Goal: Transaction & Acquisition: Purchase product/service

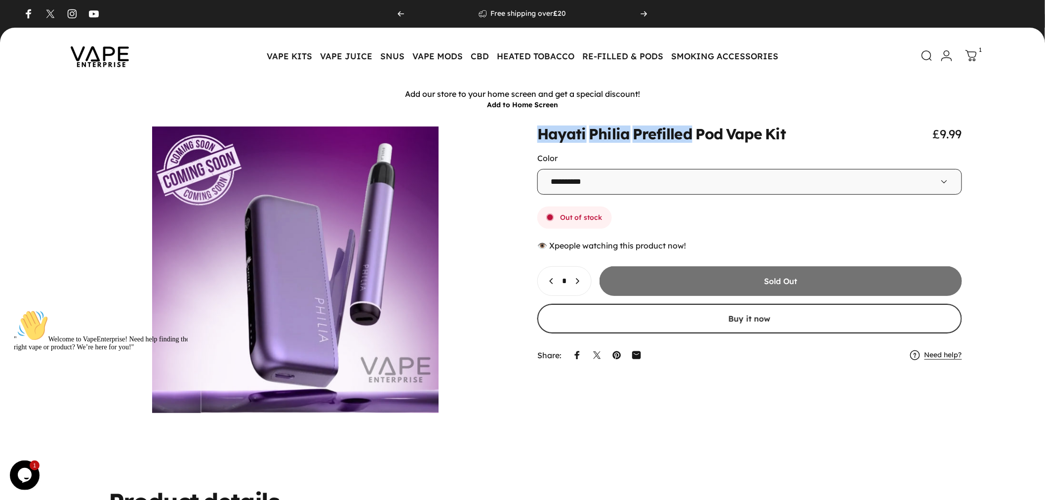
click at [972, 56] on icon at bounding box center [971, 56] width 12 height 12
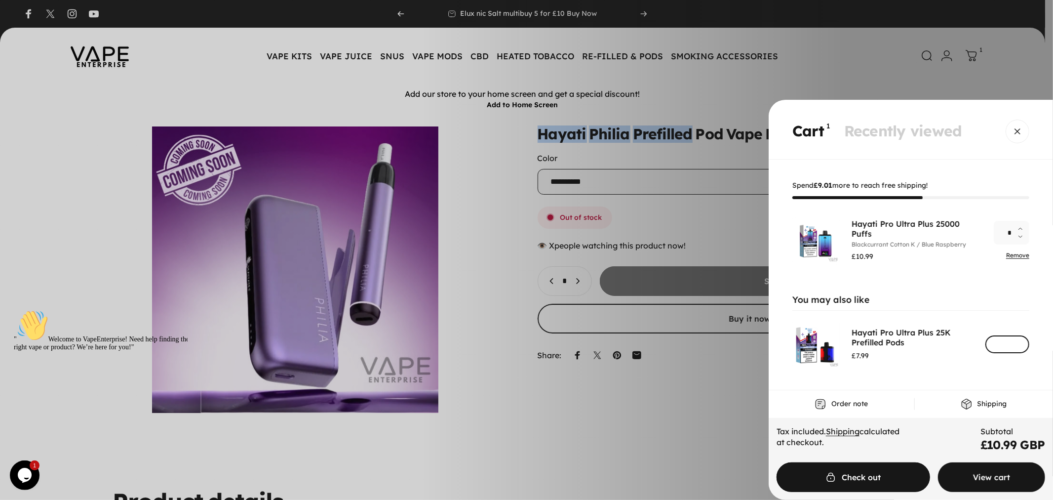
click at [976, 485] on span "Cart" at bounding box center [991, 476] width 161 height 59
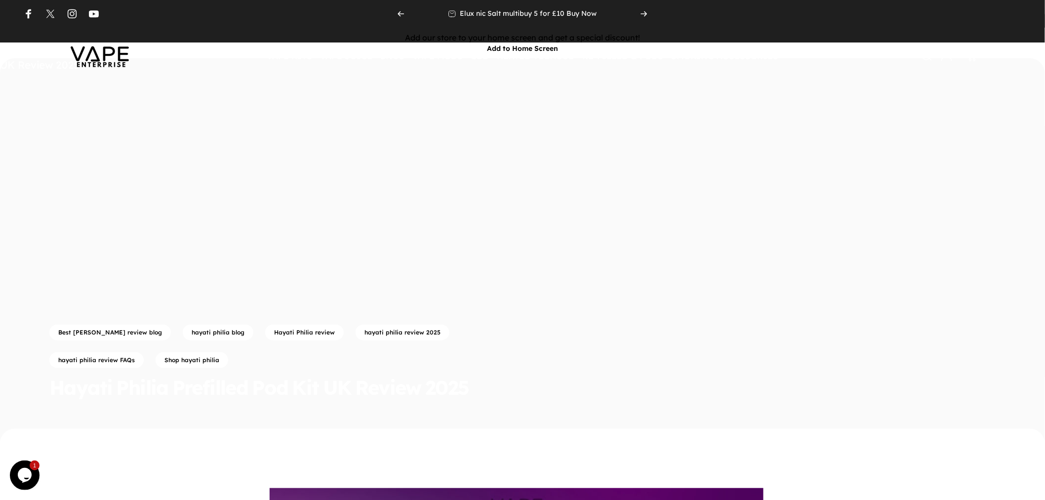
click at [104, 51] on img at bounding box center [99, 56] width 89 height 46
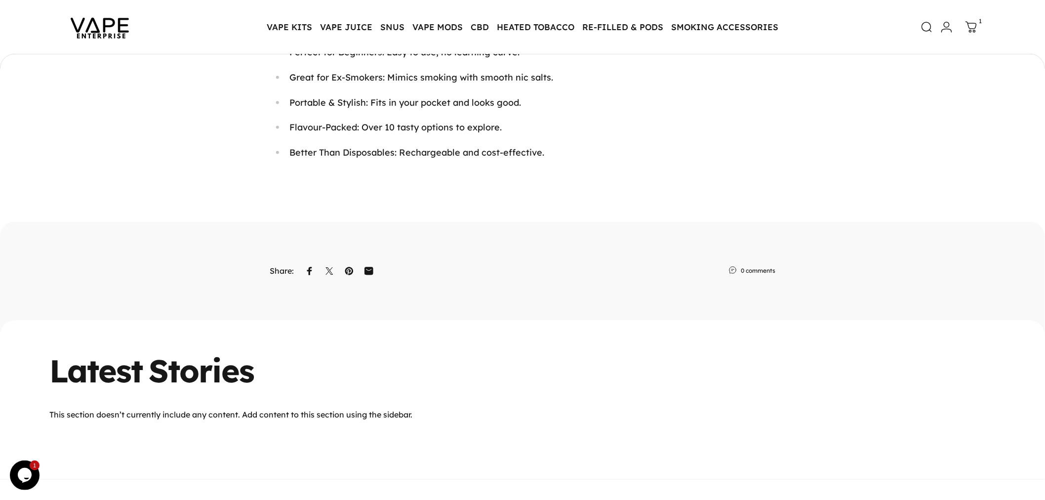
scroll to position [3927, 0]
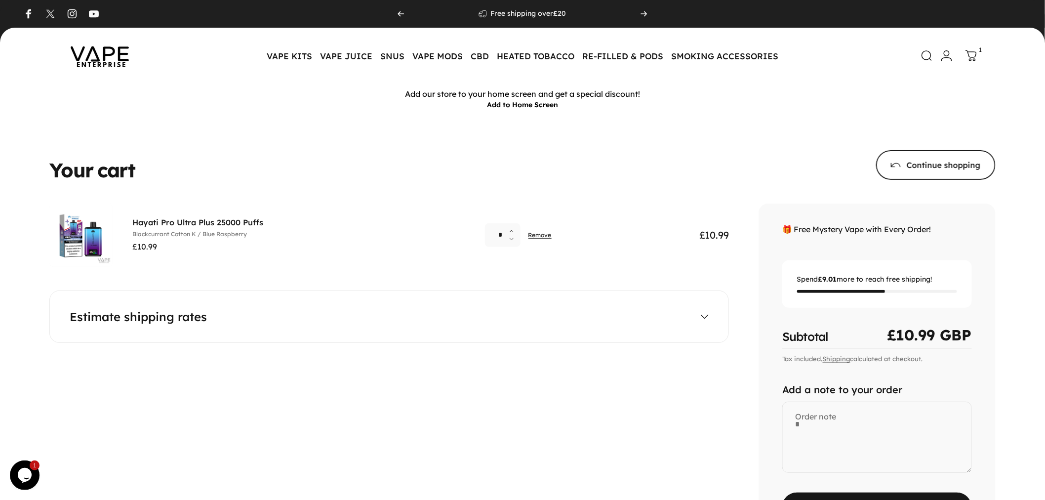
click at [666, 326] on div "**********" at bounding box center [389, 316] width 680 height 52
click at [701, 314] on icon at bounding box center [705, 317] width 8 height 8
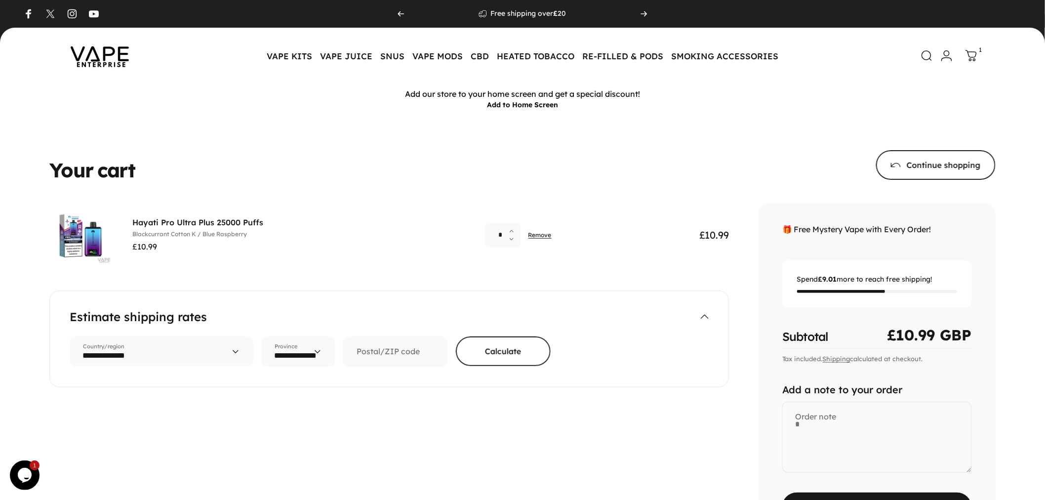
click at [701, 314] on icon at bounding box center [705, 317] width 8 height 8
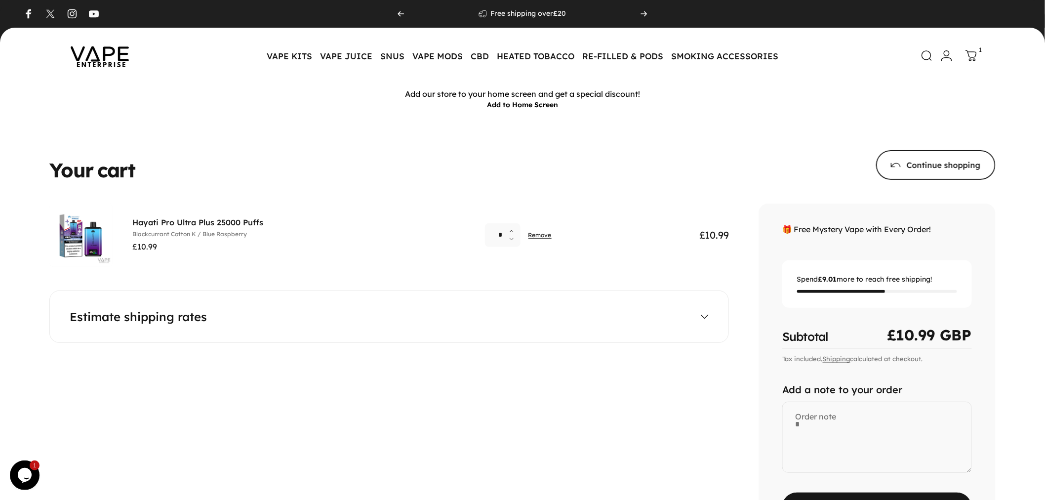
click at [110, 66] on img at bounding box center [99, 56] width 89 height 46
click at [975, 52] on icon at bounding box center [972, 55] width 12 height 12
click at [973, 61] on icon at bounding box center [972, 56] width 12 height 12
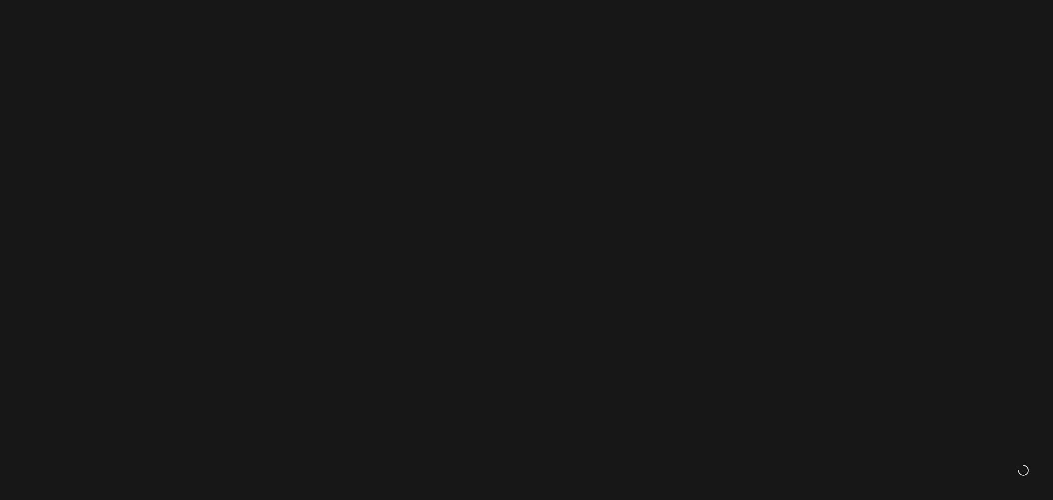
select select "**********"
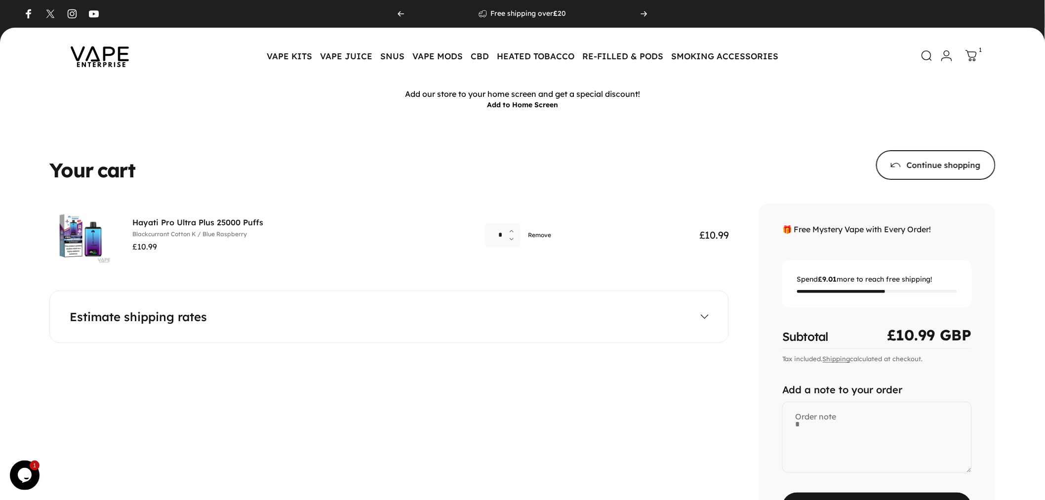
click at [546, 235] on link "Remove" at bounding box center [539, 234] width 23 height 7
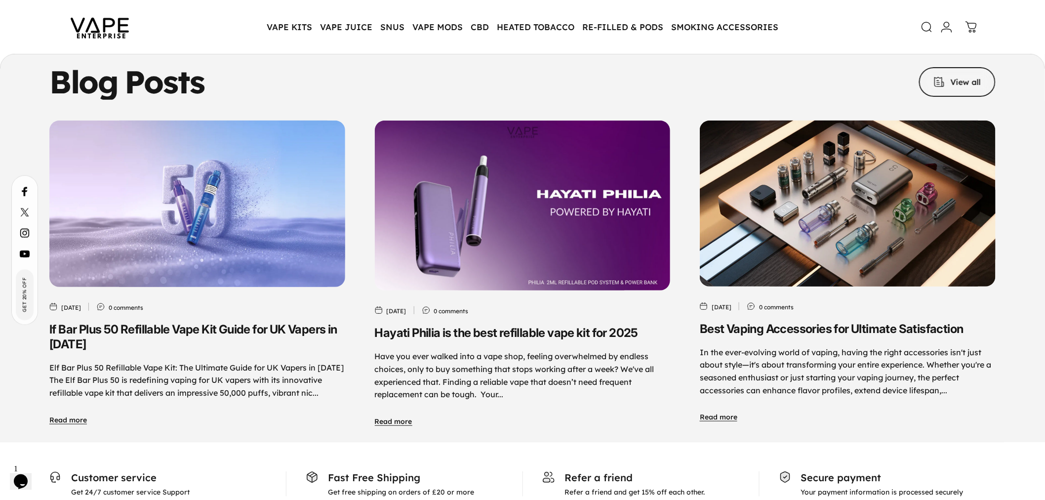
scroll to position [4826, 0]
